Goal: Task Accomplishment & Management: Manage account settings

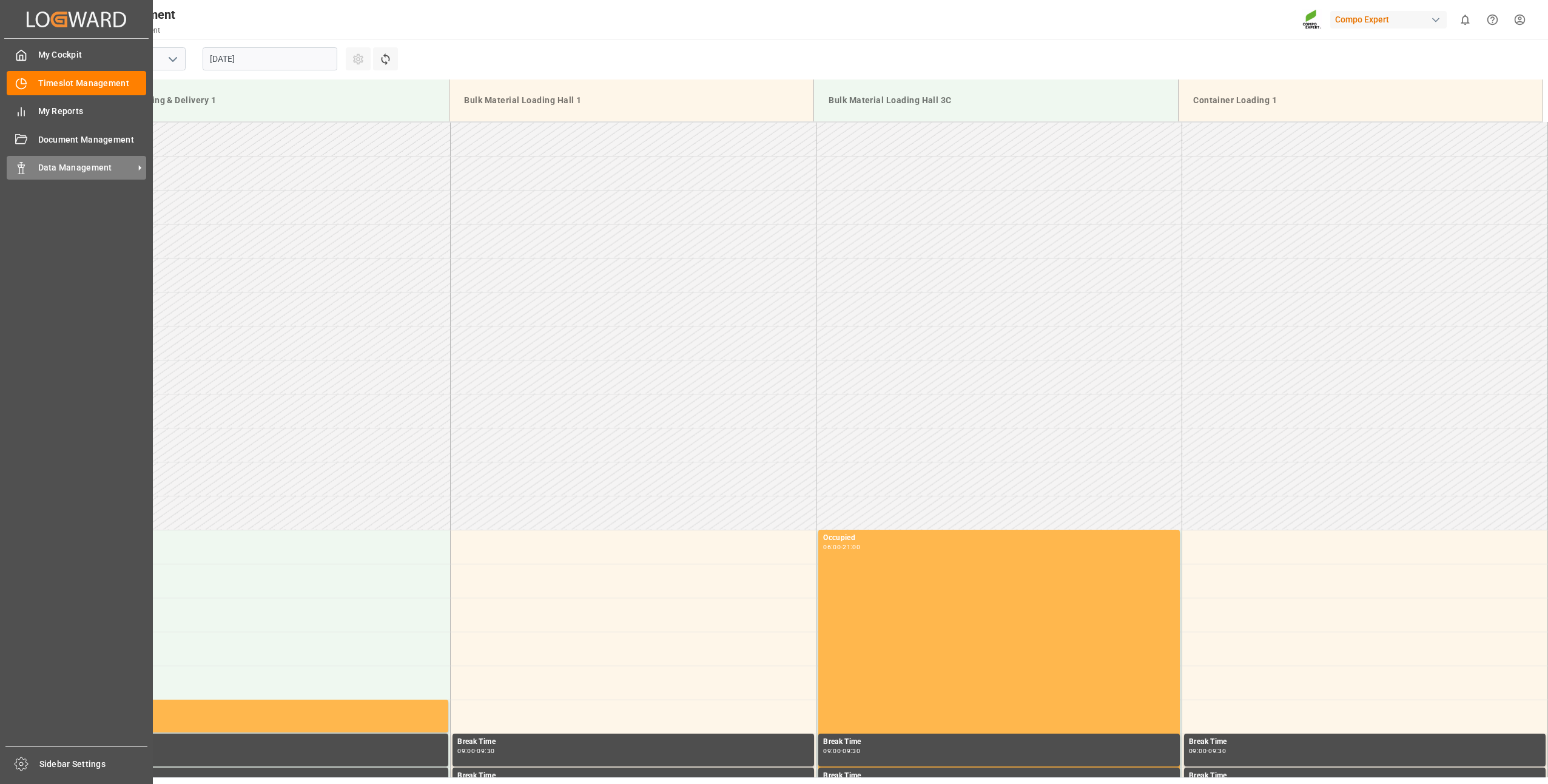
scroll to position [468, 0]
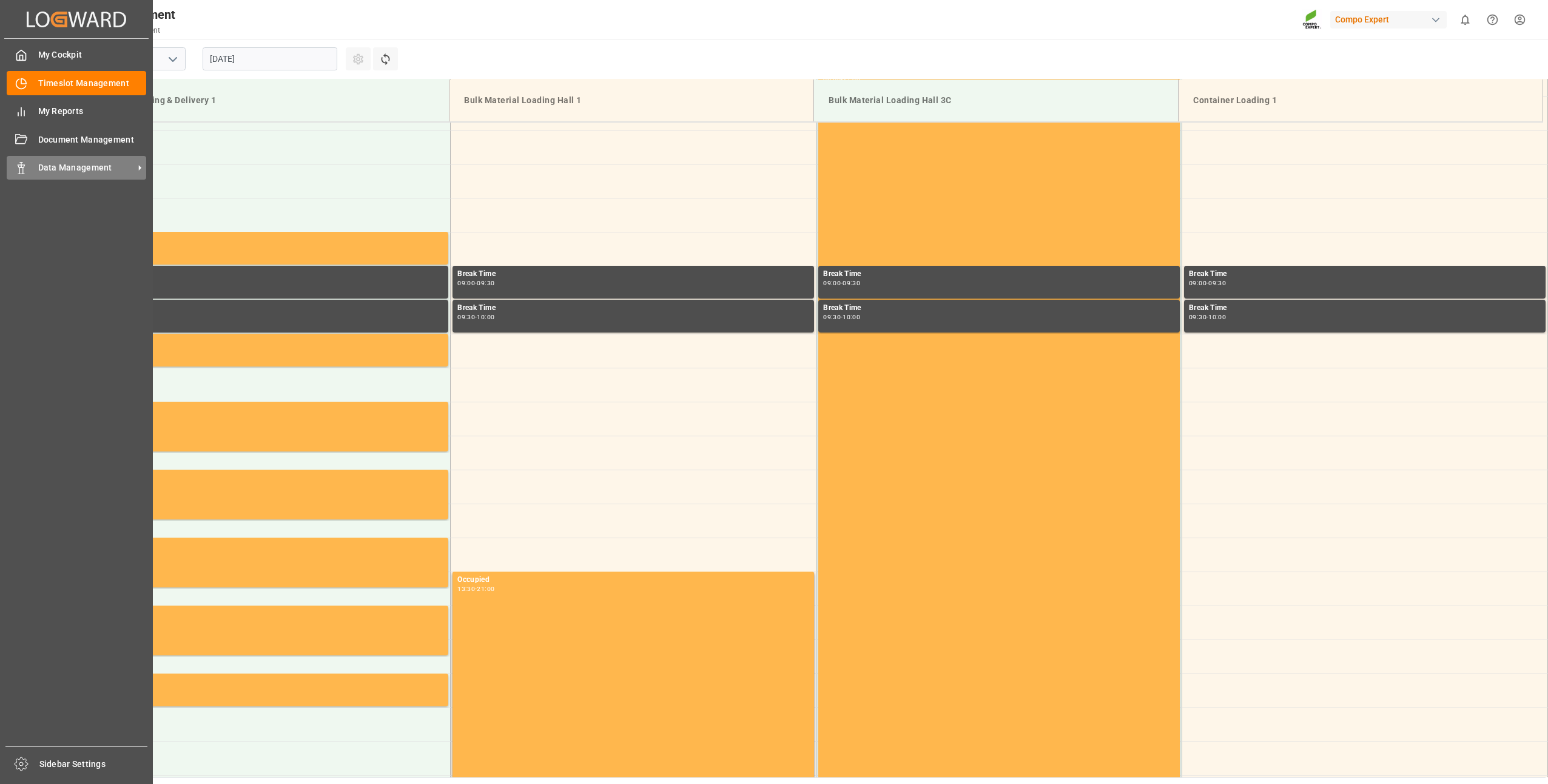
click at [24, 170] on icon at bounding box center [22, 168] width 12 height 12
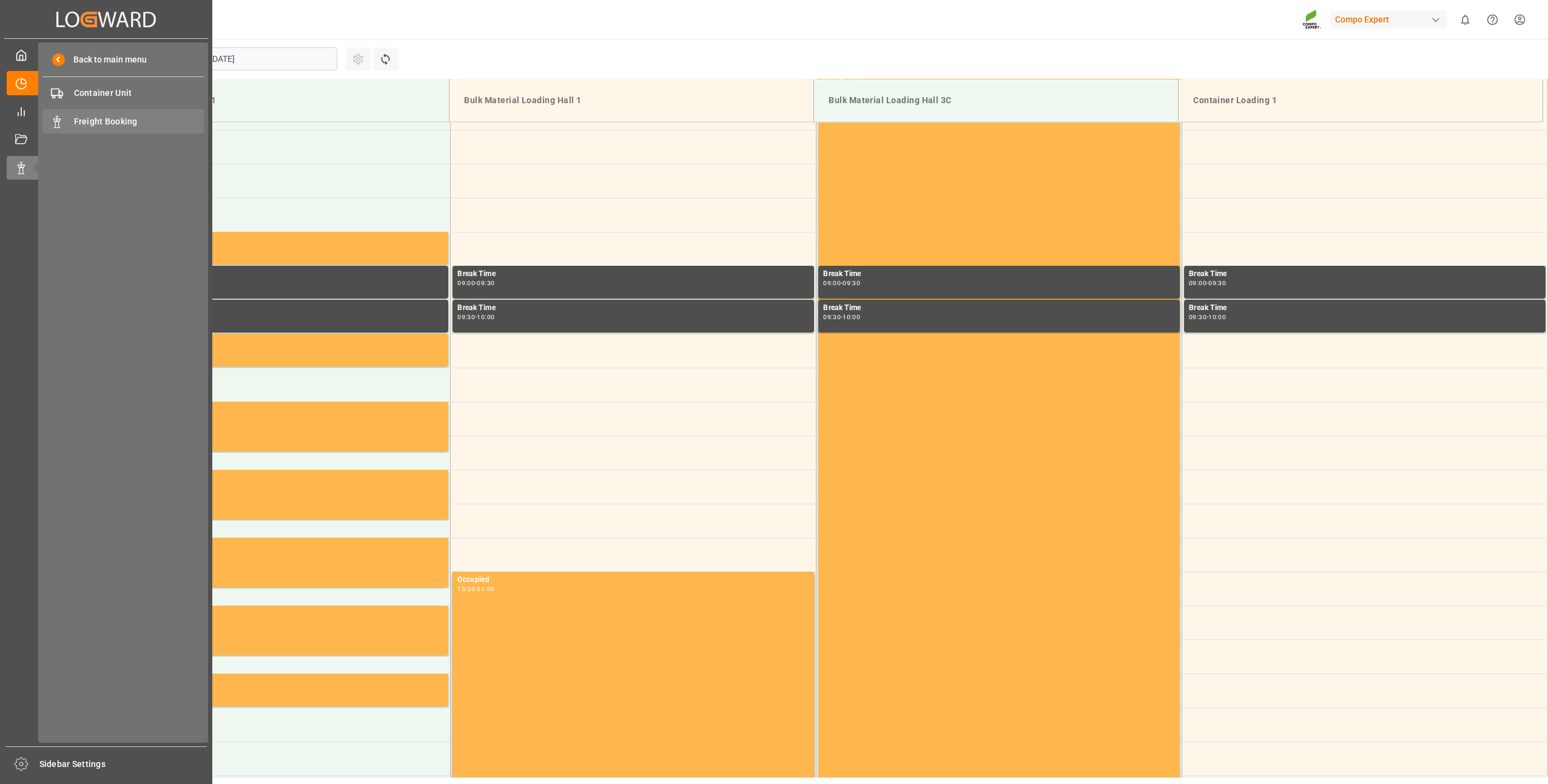
click at [74, 130] on div "Freight Booking Freight Booking" at bounding box center [123, 121] width 161 height 24
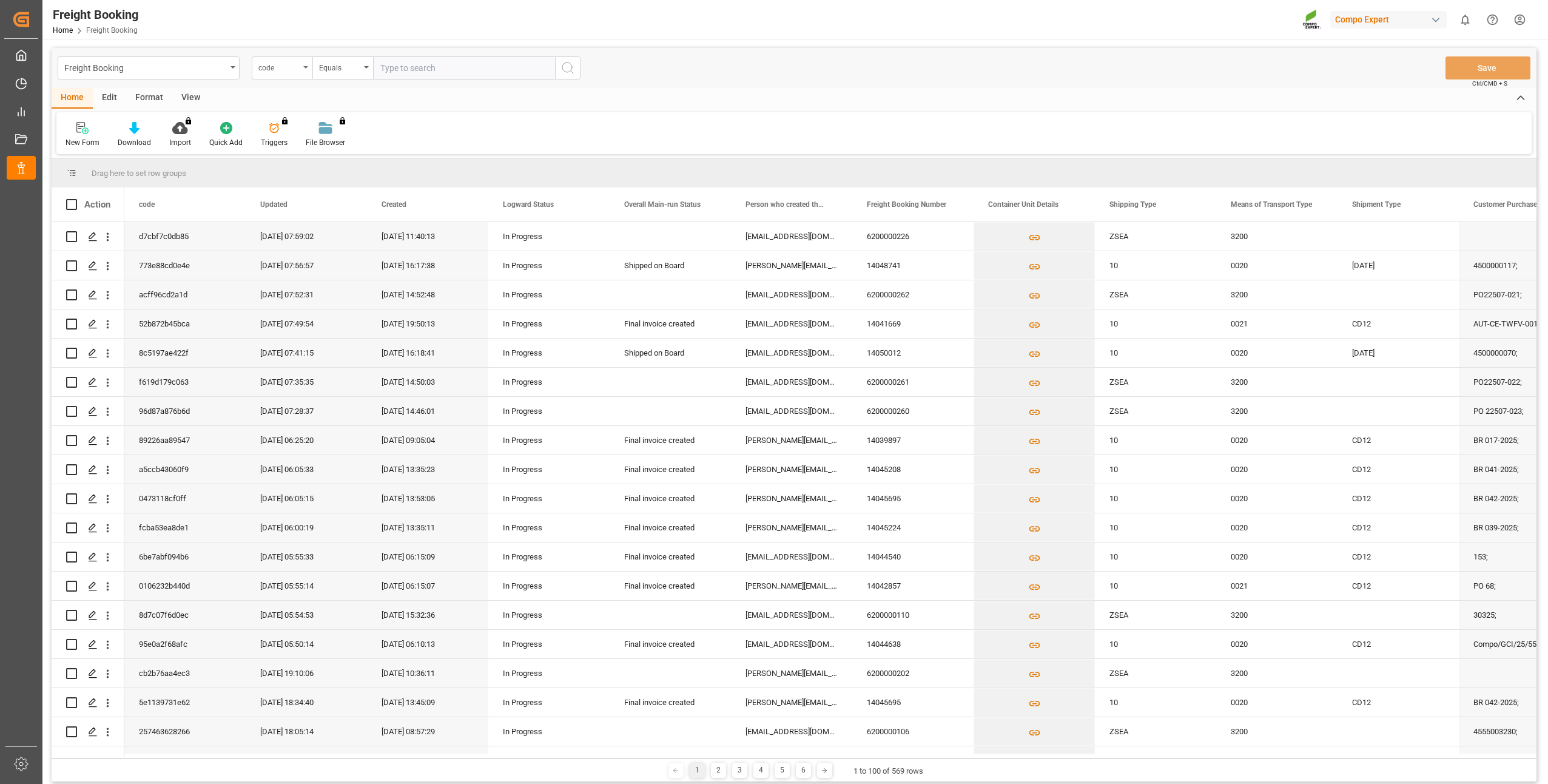
click at [305, 70] on div "code" at bounding box center [282, 68] width 61 height 23
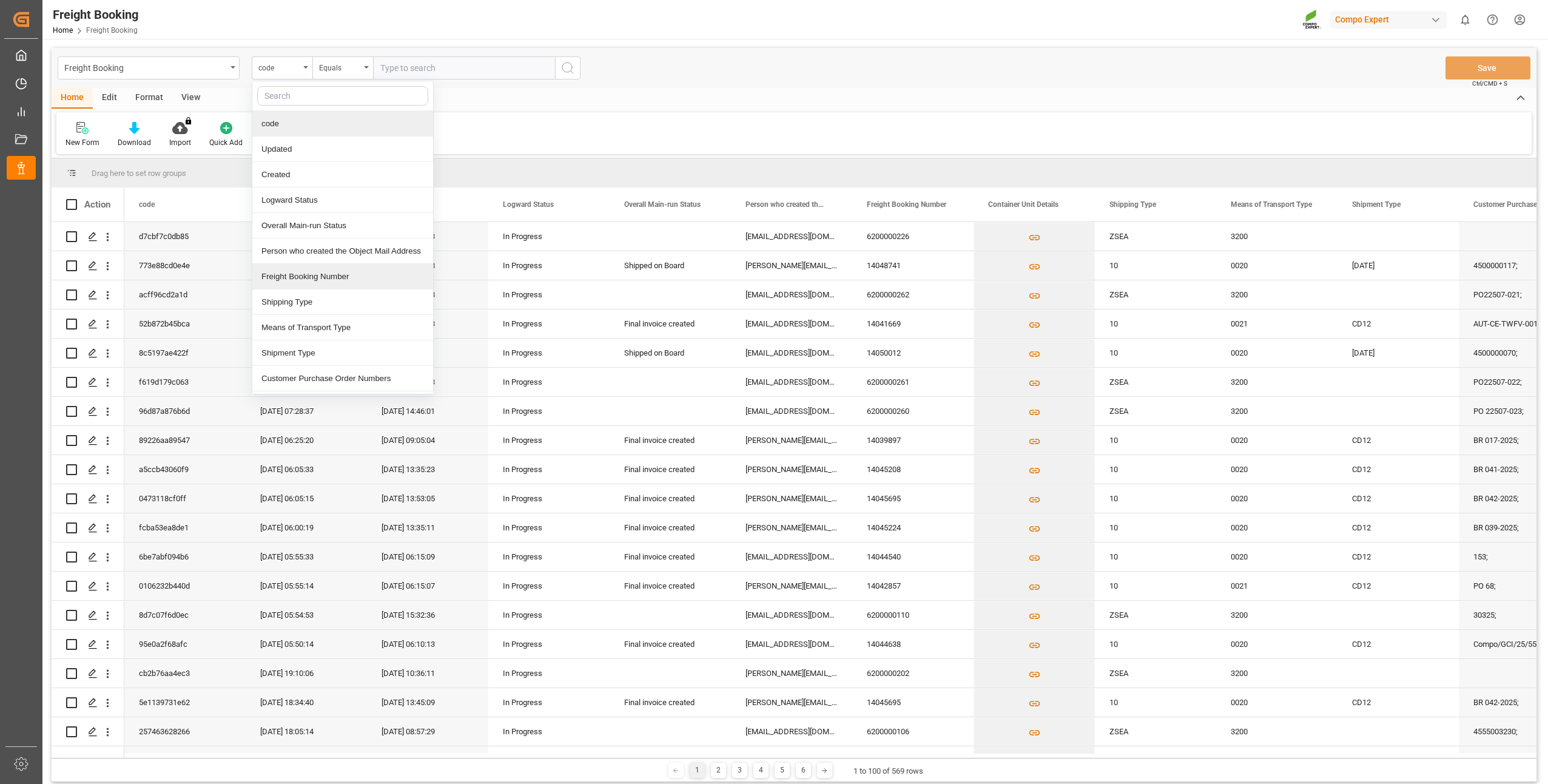
drag, startPoint x: 290, startPoint y: 278, endPoint x: 337, endPoint y: 234, distance: 64.4
click at [291, 278] on div "Freight Booking Number" at bounding box center [342, 276] width 181 height 25
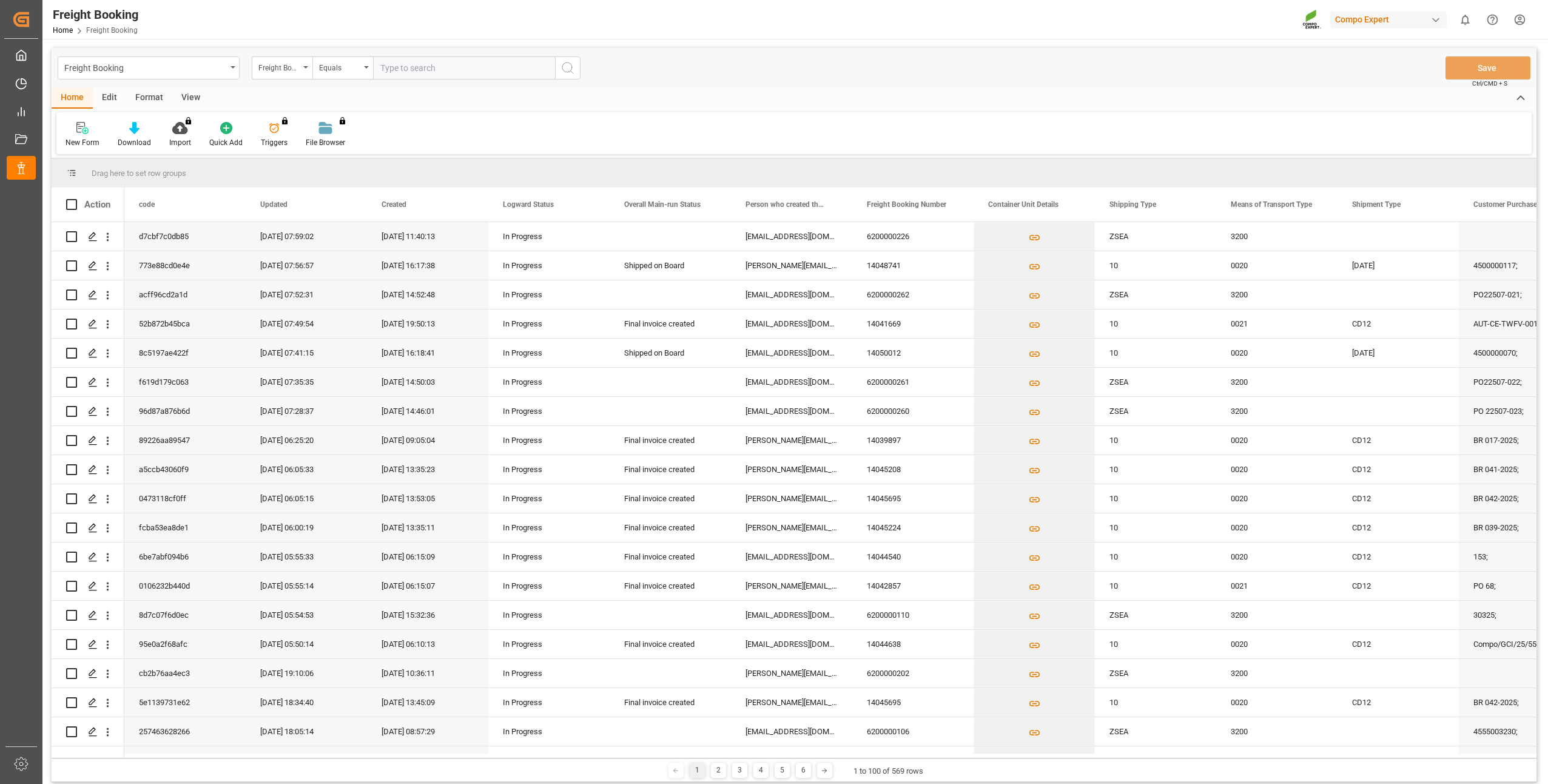
paste input "6200000237"
type input "6200000237"
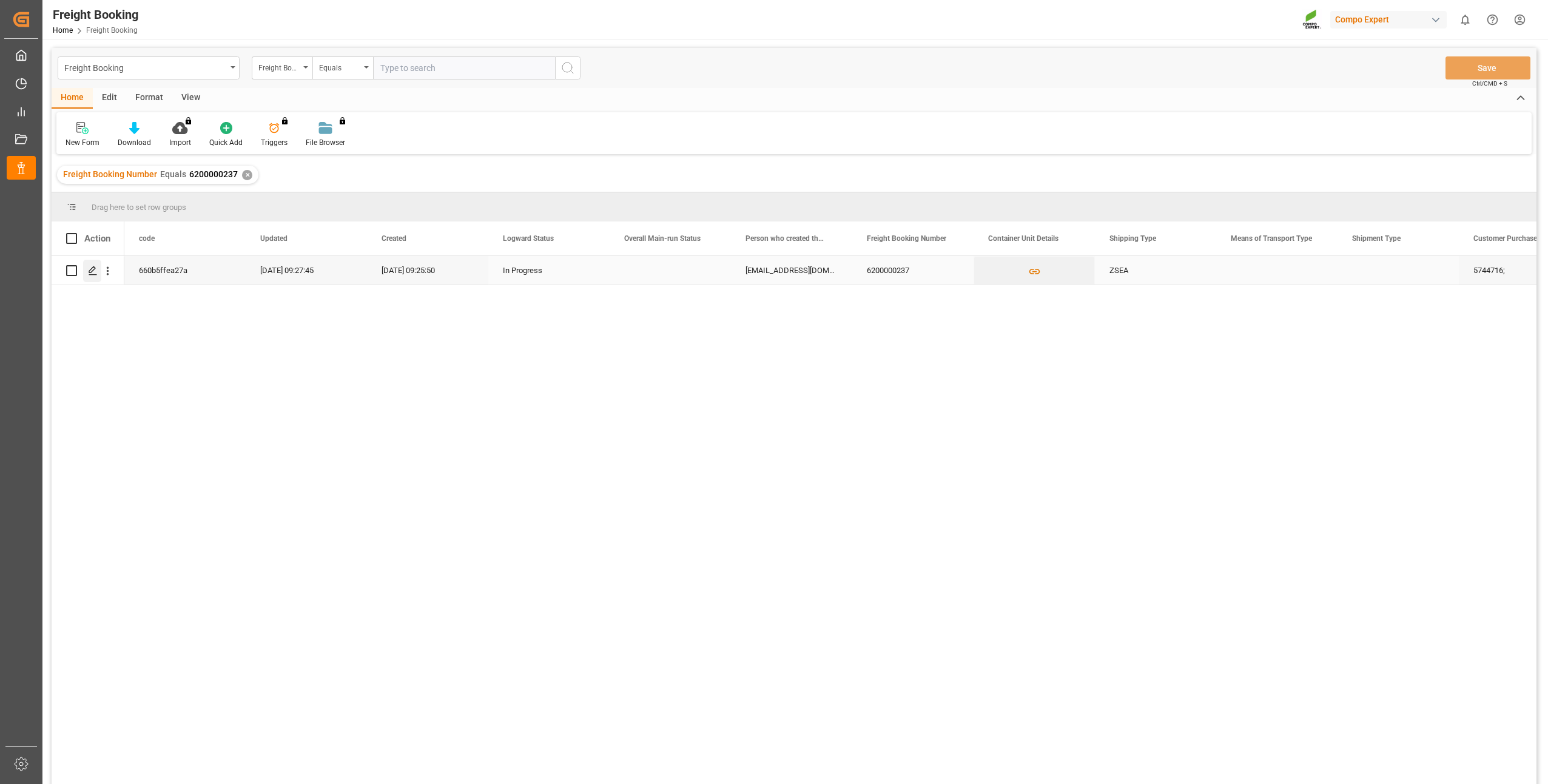
click at [96, 272] on icon "Press SPACE to select this row." at bounding box center [93, 271] width 10 height 10
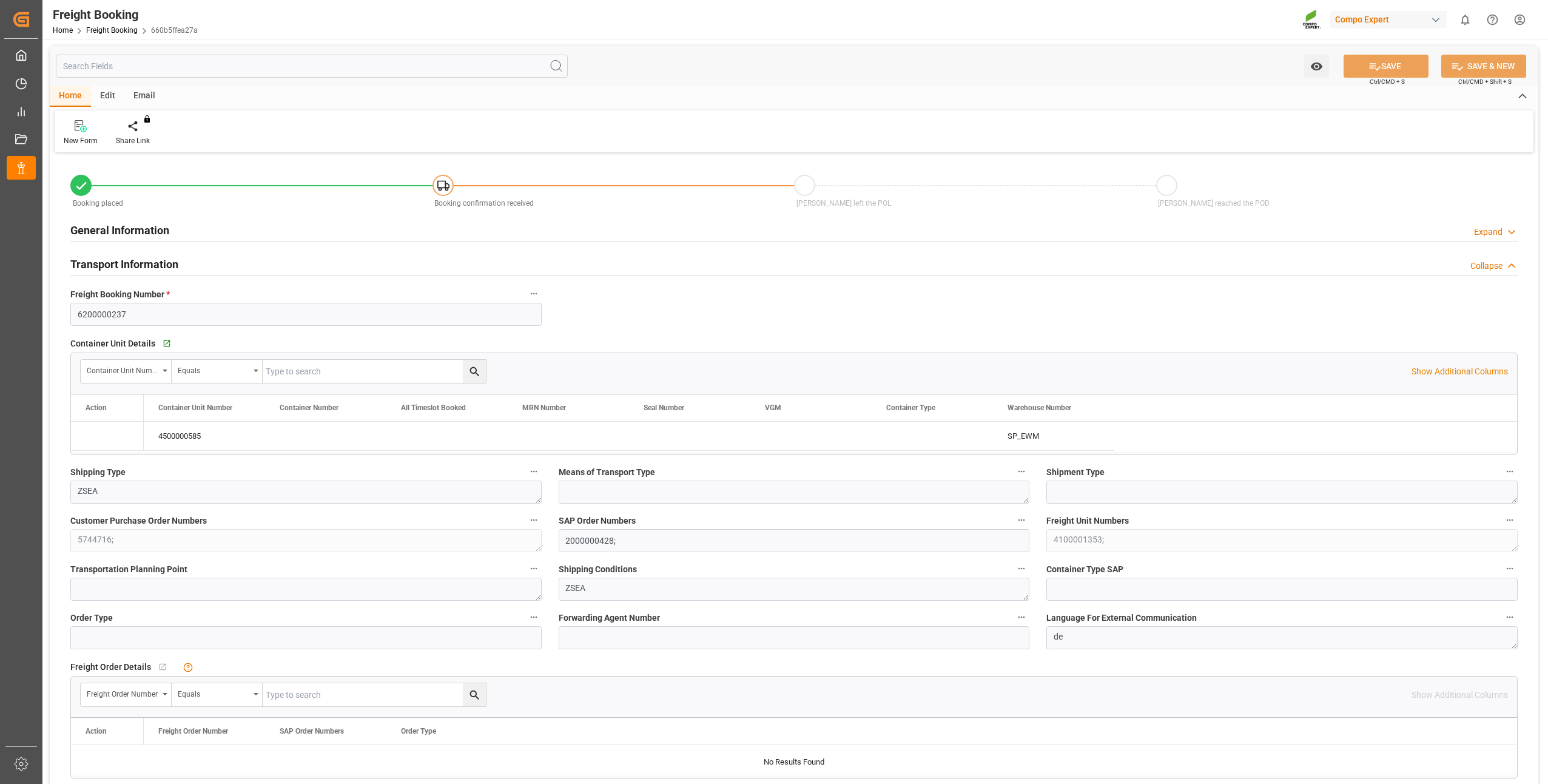
type input "MXATM"
type input "0"
type input "10760.4"
type input "15.08.2025 01:00"
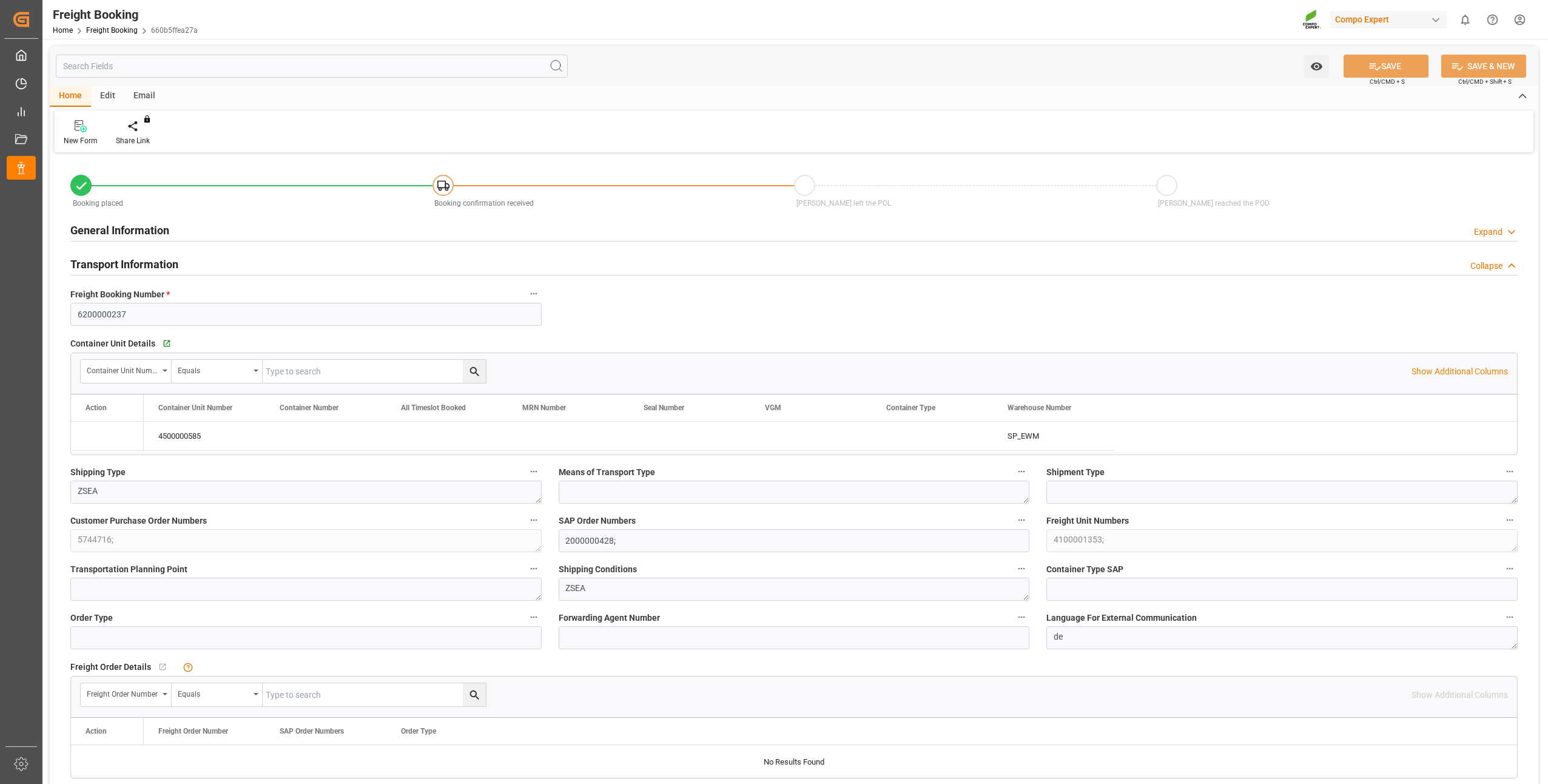
type input "15.07.2025 09:25"
type input "15.07.2025 09:27"
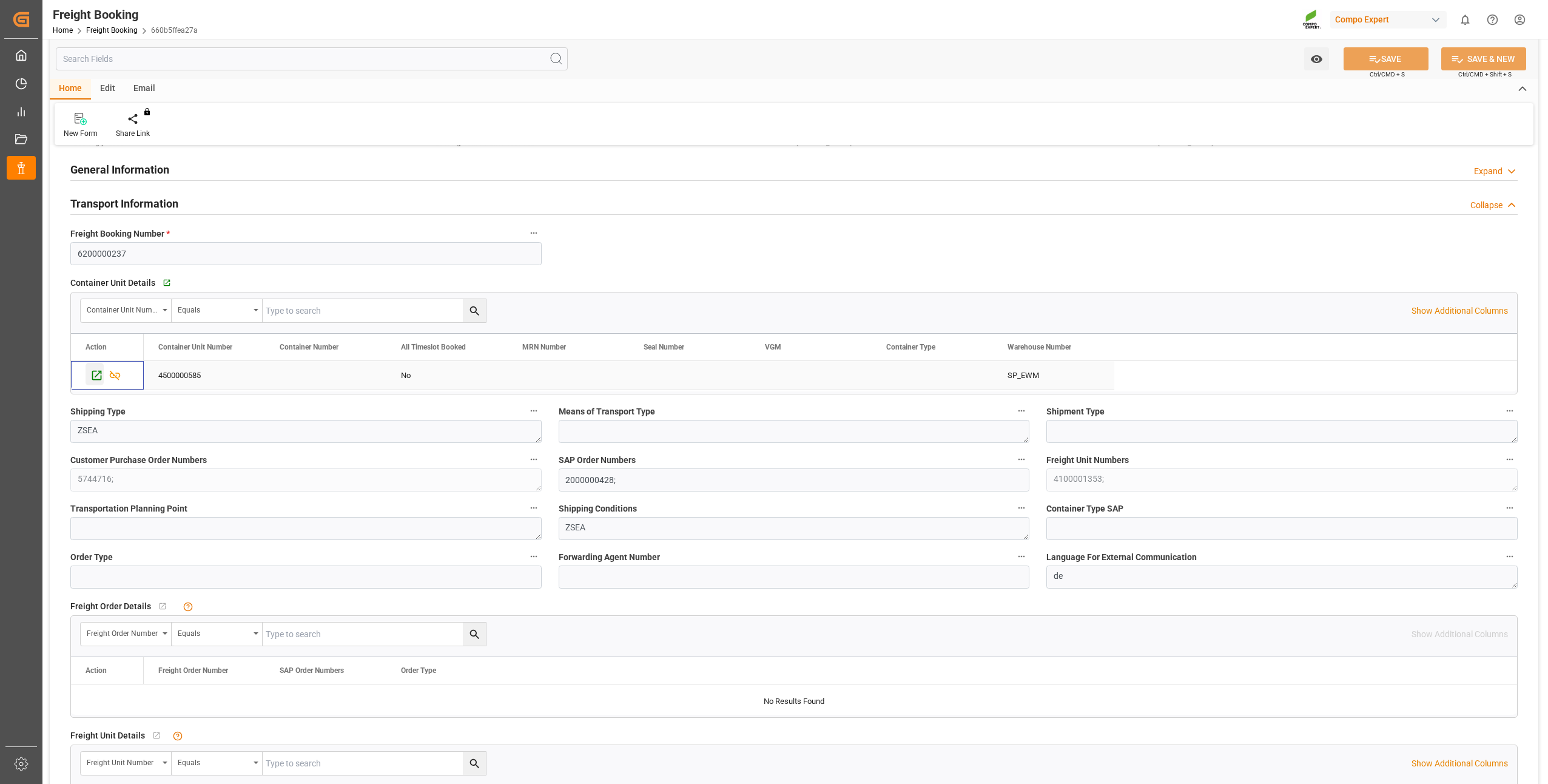
click at [94, 375] on icon "Press SPACE to select this row." at bounding box center [96, 375] width 13 height 13
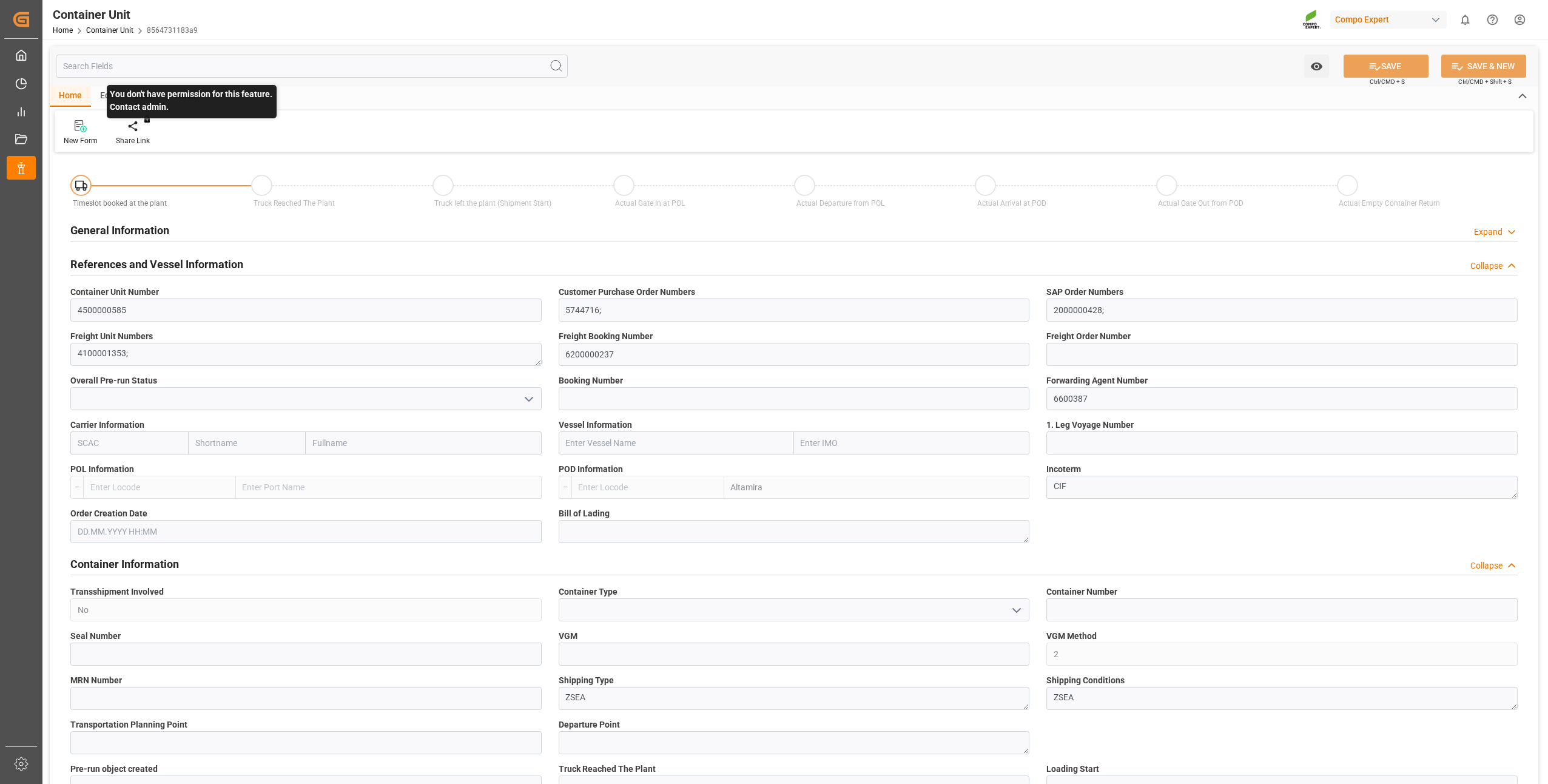
type input "MXATM"
type input "0"
type input "10760.4"
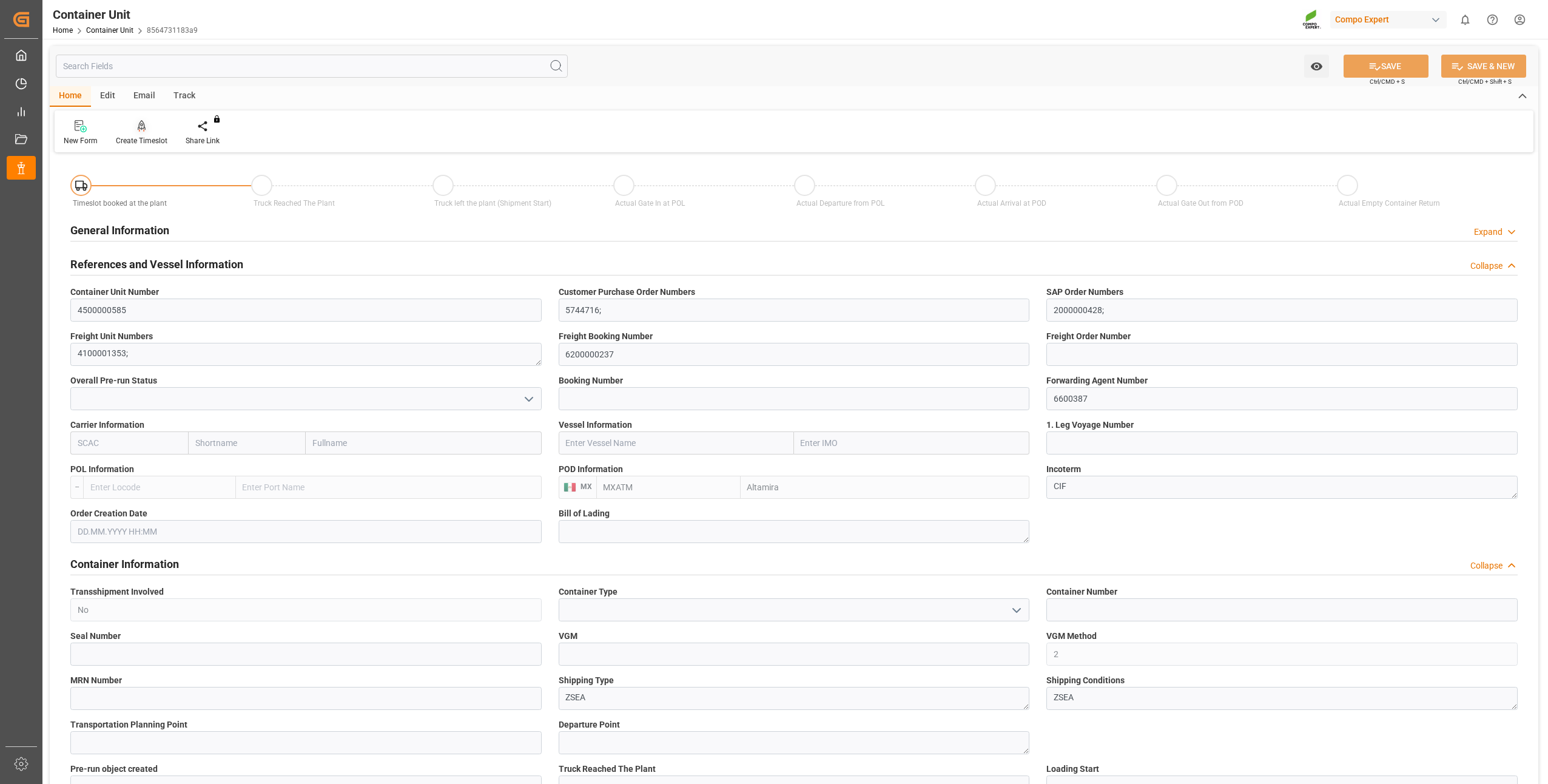
type input "[DATE]"
click at [146, 138] on div "Create Timeslot" at bounding box center [141, 140] width 52 height 11
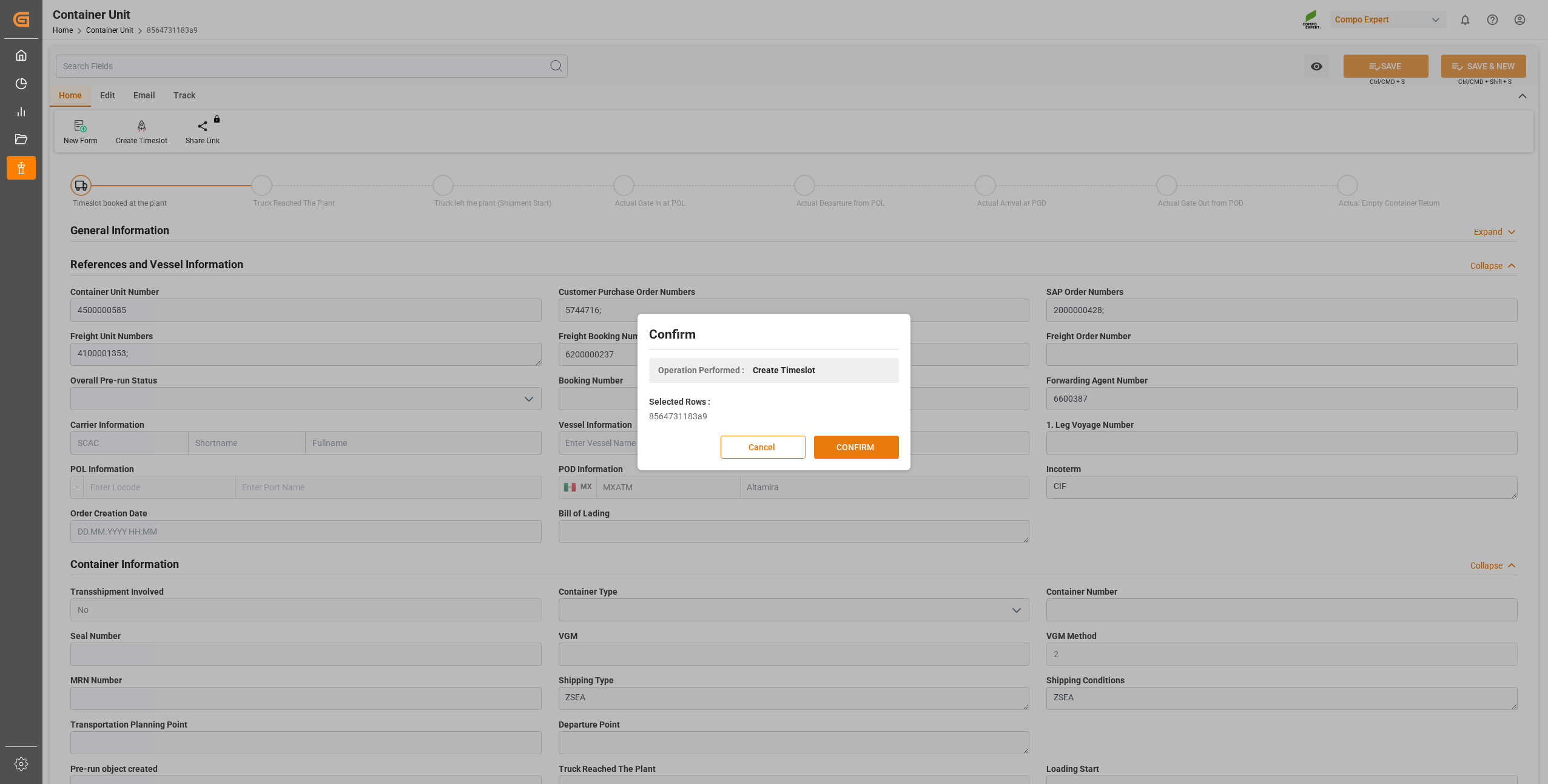
click at [867, 453] on button "CONFIRM" at bounding box center [856, 447] width 85 height 23
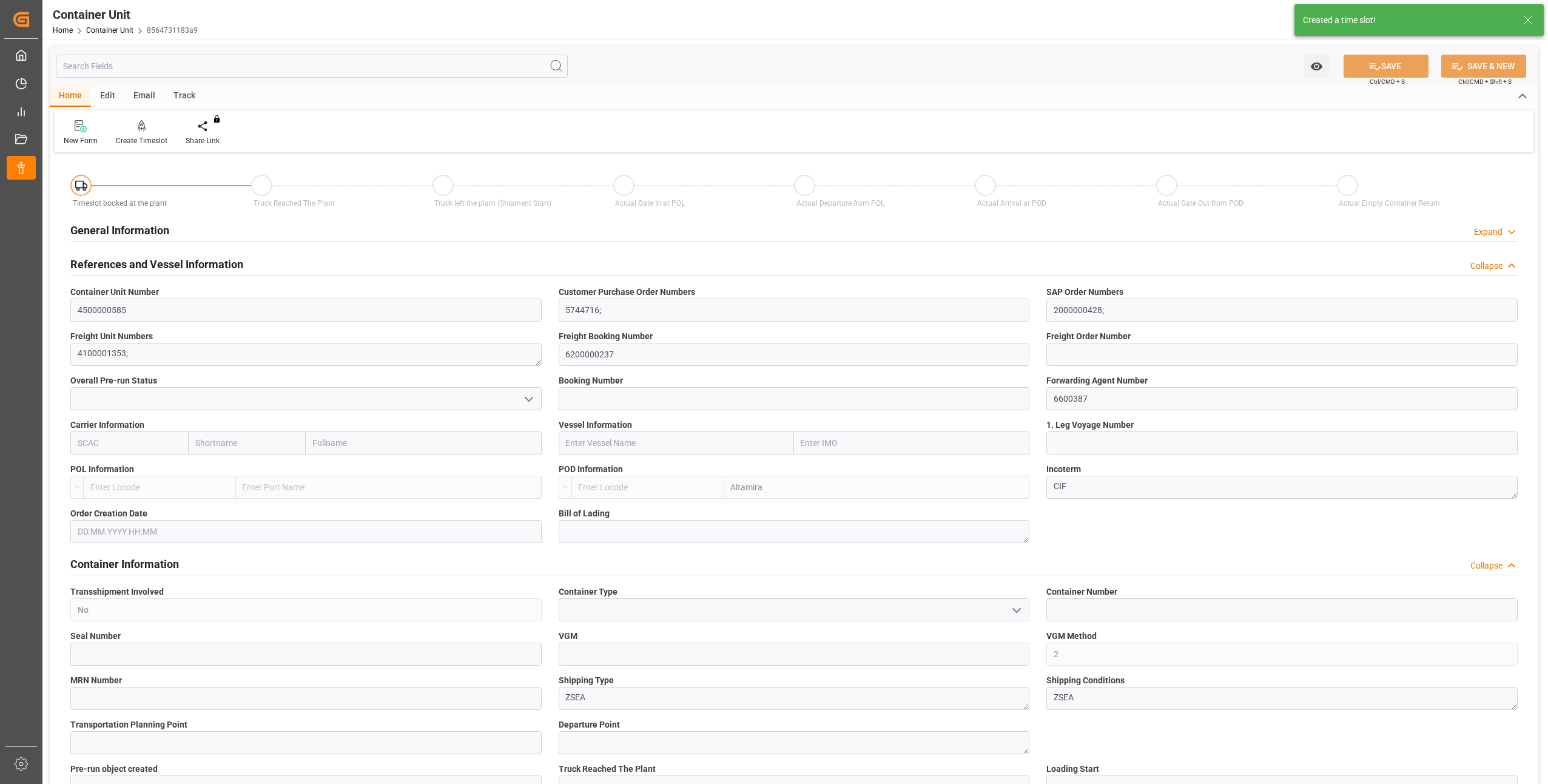
type input "MXATM"
type input "0"
type input "10760.4"
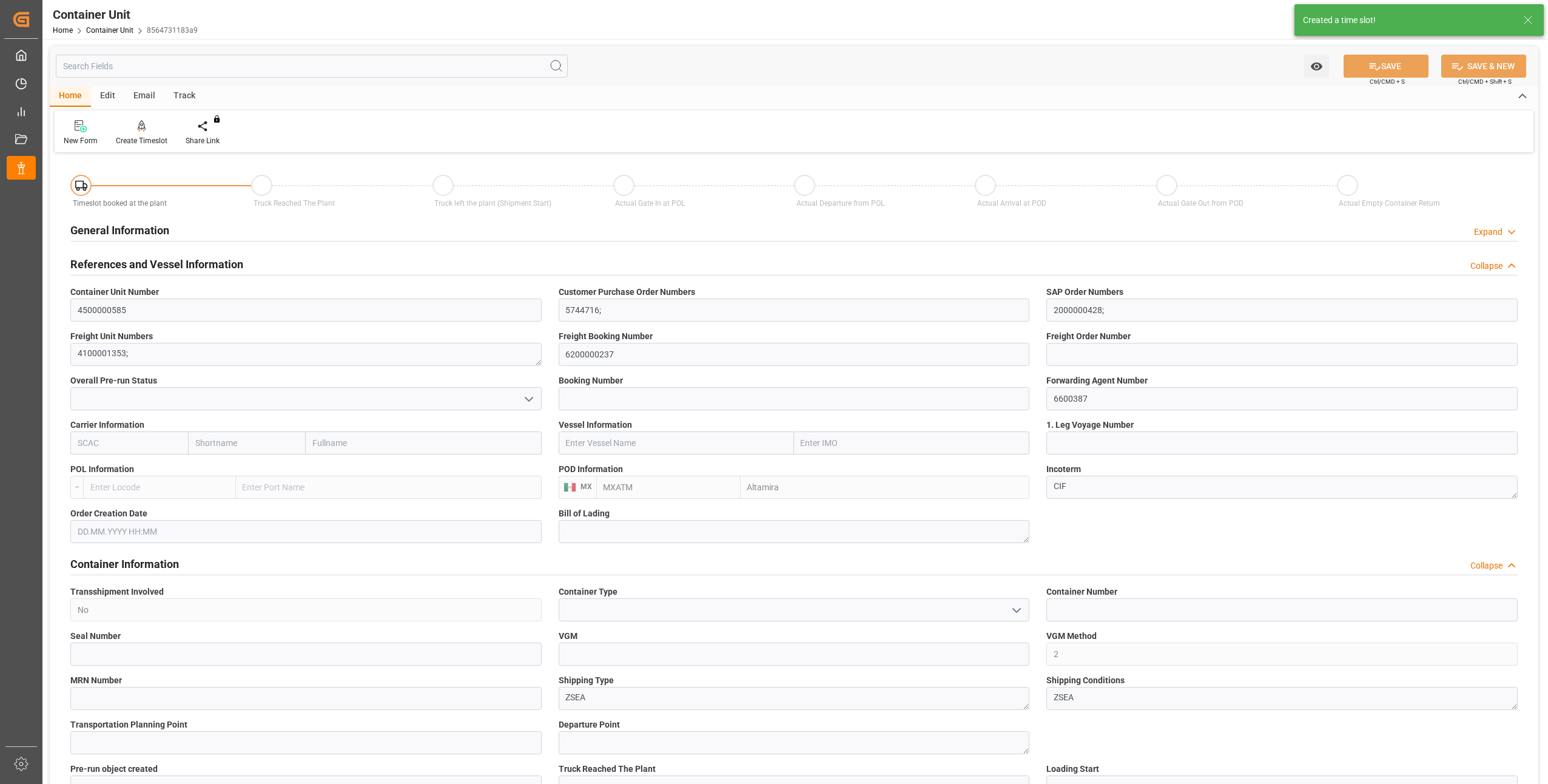
type input "[DATE]"
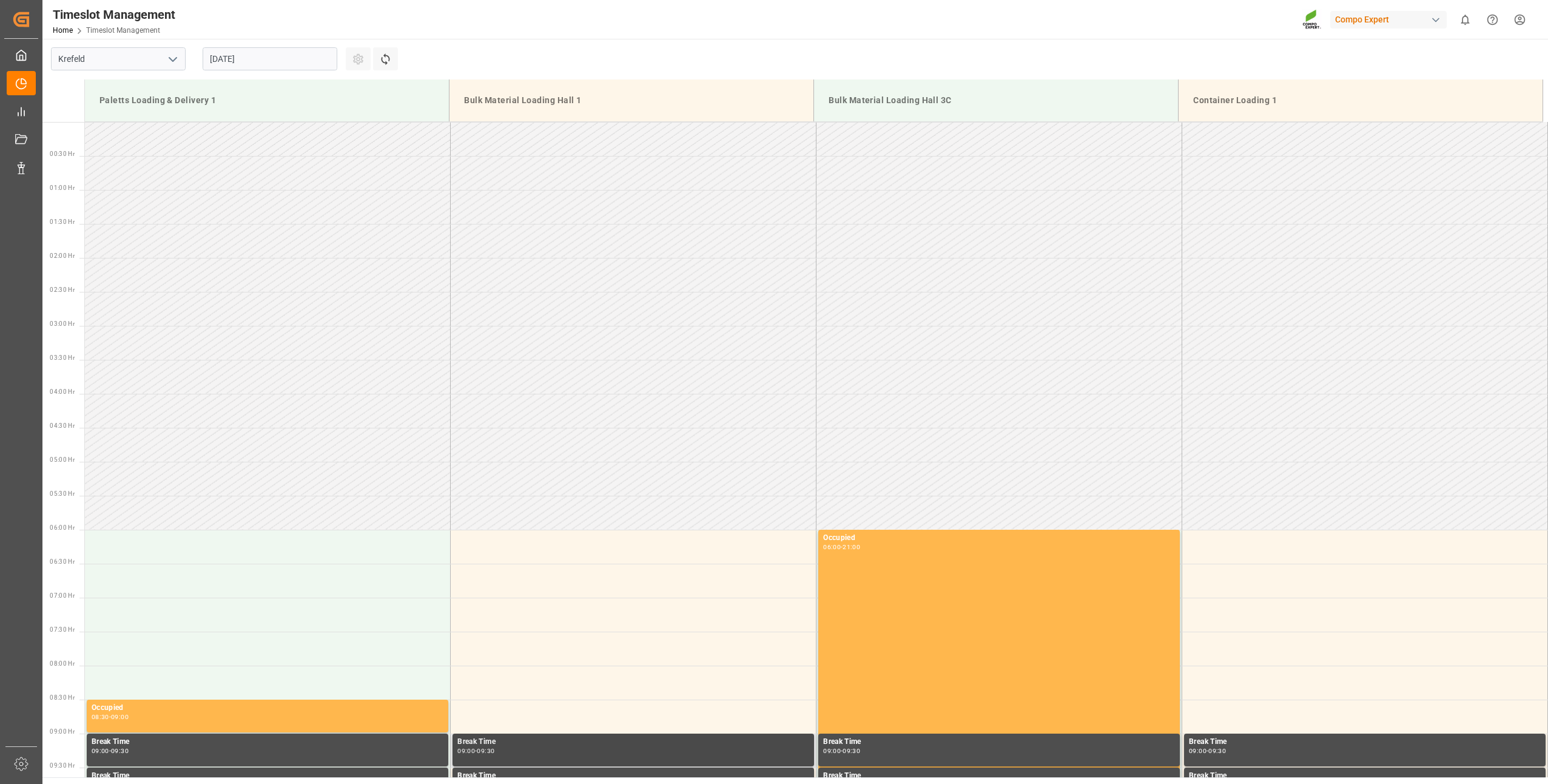
scroll to position [468, 0]
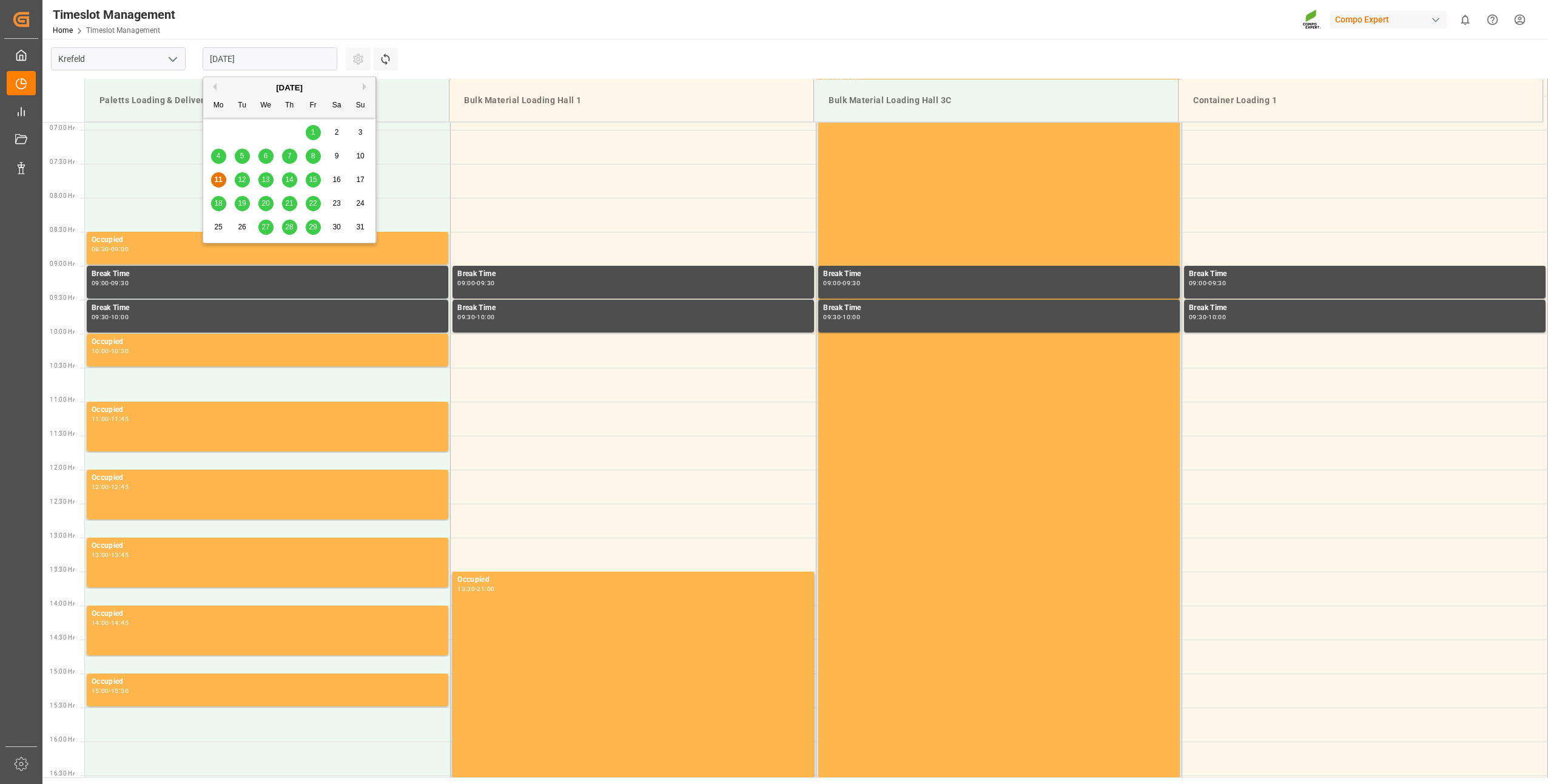
click at [231, 59] on input "11.08.2025" at bounding box center [270, 59] width 135 height 23
click at [268, 206] on span "20" at bounding box center [265, 203] width 8 height 8
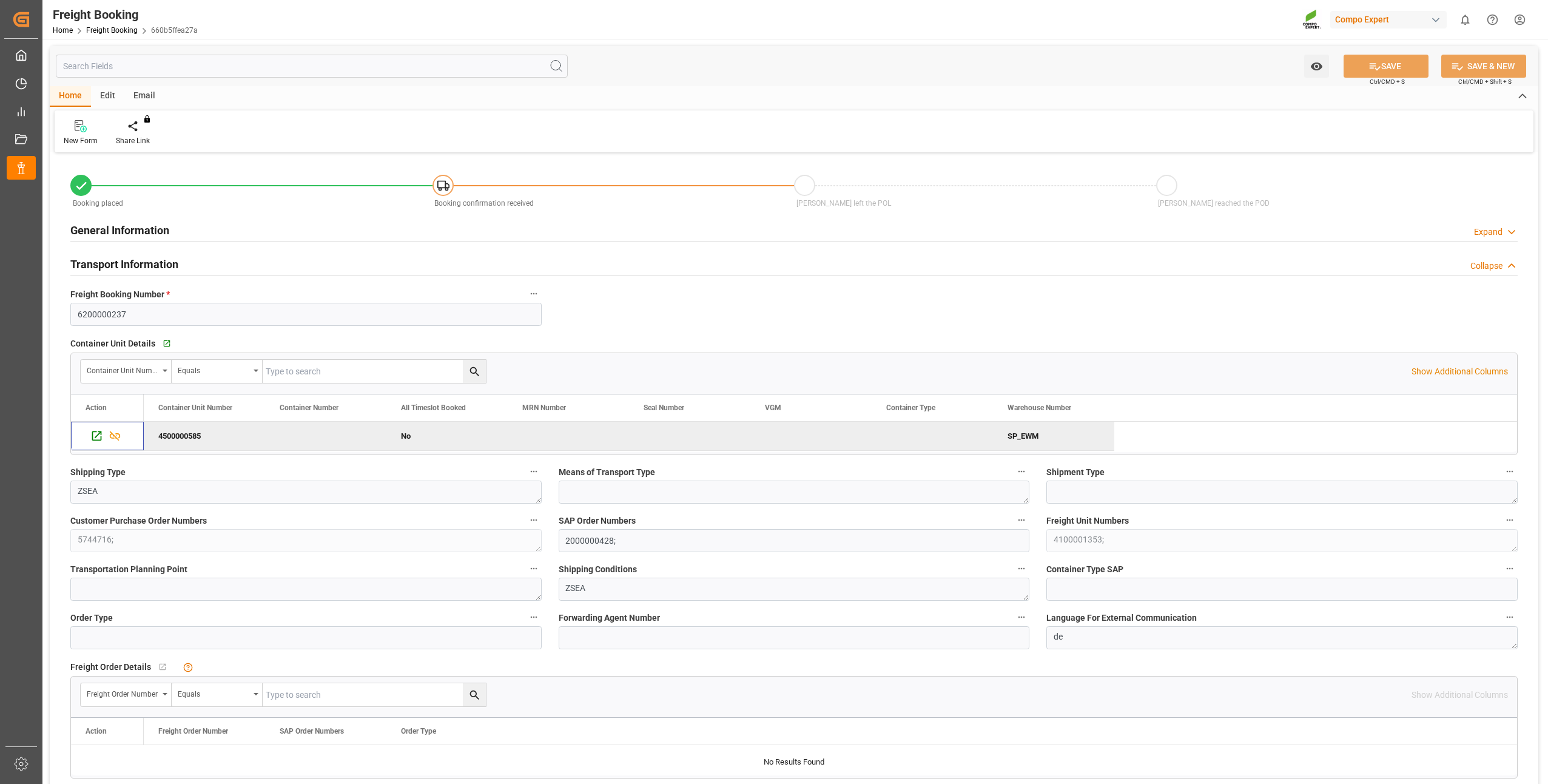
scroll to position [61, 0]
